Goal: Task Accomplishment & Management: Complete application form

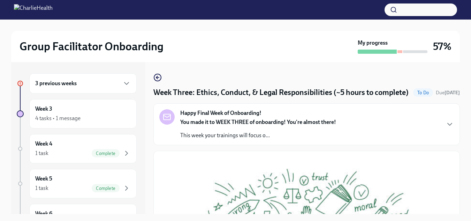
scroll to position [314, 0]
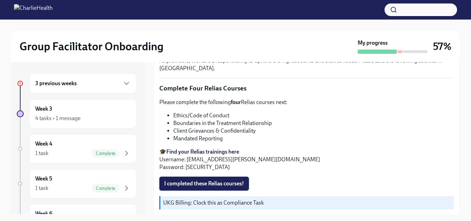
click at [212, 187] on span "I completed these Relias courses!" at bounding box center [204, 183] width 80 height 7
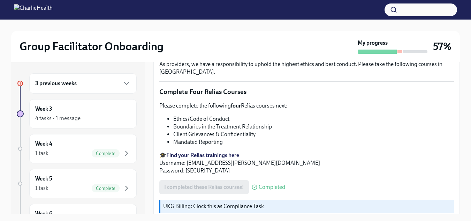
scroll to position [209, 0]
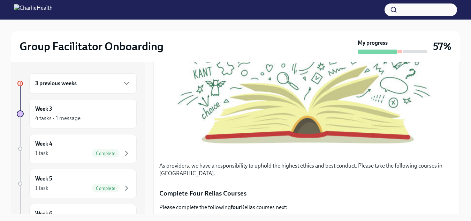
click at [57, 88] on div "3 previous weeks" at bounding box center [82, 83] width 107 height 20
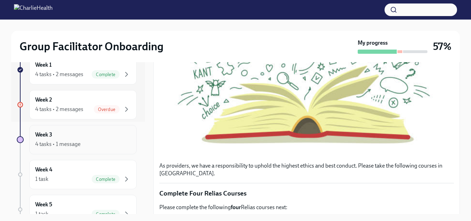
scroll to position [105, 0]
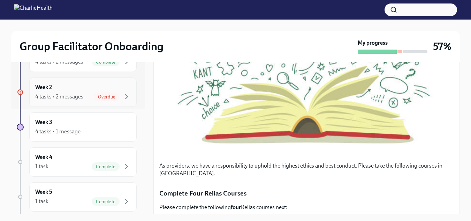
click at [65, 96] on div "4 tasks • 2 messages" at bounding box center [59, 97] width 48 height 8
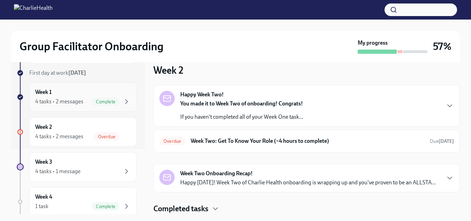
scroll to position [70, 0]
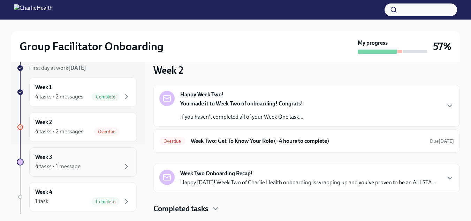
click at [53, 166] on div "4 tasks • 1 message" at bounding box center [57, 167] width 45 height 8
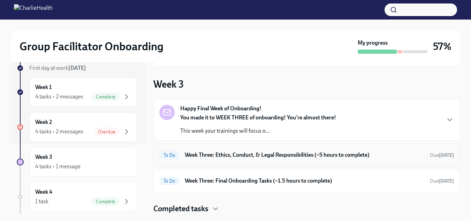
click at [233, 152] on h6 "Week Three: Ethics, Conduct, & Legal Responsibilities (~5 hours to complete)" at bounding box center [305, 155] width 240 height 8
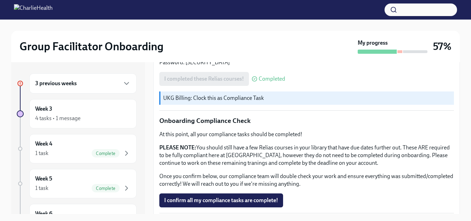
scroll to position [453, 0]
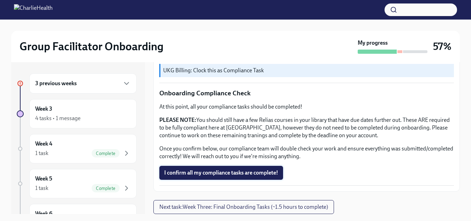
click at [216, 171] on span "I confirm all my compliance tasks are complete!" at bounding box center [221, 172] width 114 height 7
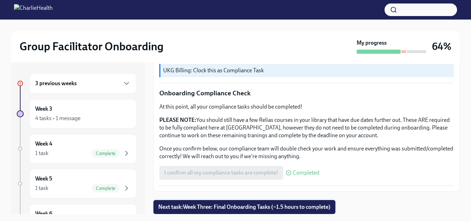
click at [196, 207] on span "Next task : Week Three: Final Onboarding Tasks (~1.5 hours to complete)" at bounding box center [244, 206] width 172 height 7
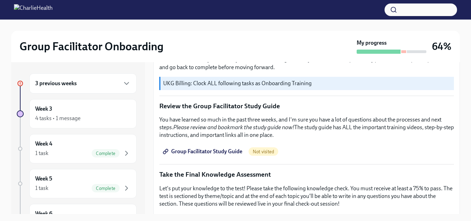
scroll to position [279, 0]
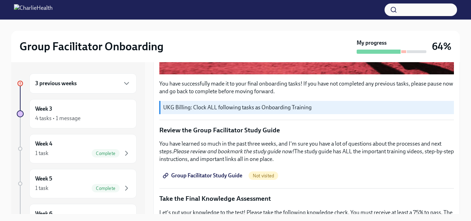
click at [198, 172] on span "Group Facilitator Study Guide" at bounding box center [203, 175] width 78 height 7
